Goal: Browse casually: Explore the website without a specific task or goal

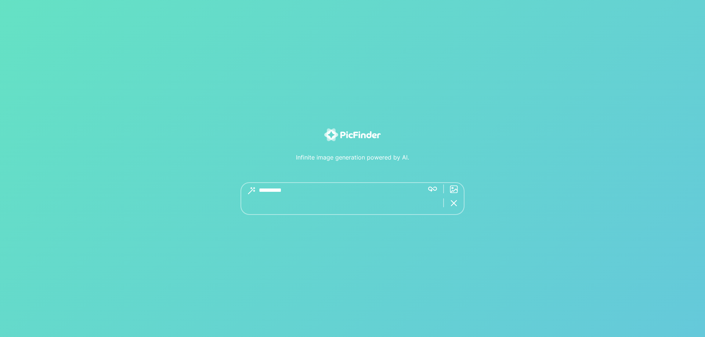
type textarea "**********"
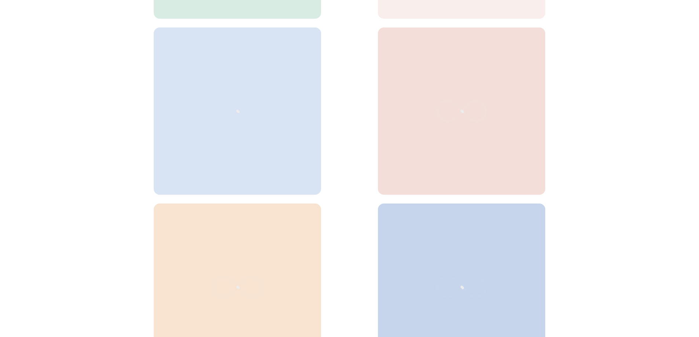
scroll to position [220, 0]
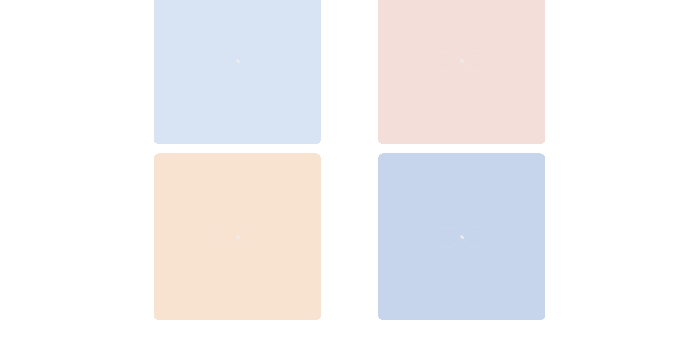
scroll to position [270, 0]
